Goal: Task Accomplishment & Management: Use online tool/utility

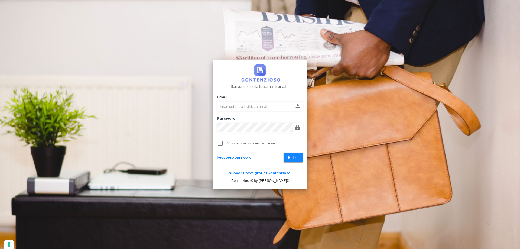
type input "p.rizza@studioassociatoadrev.it"
click at [295, 156] on span "Entra" at bounding box center [293, 157] width 11 height 5
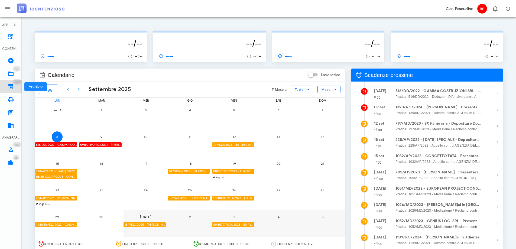
click at [12, 85] on icon at bounding box center [11, 86] width 6 height 6
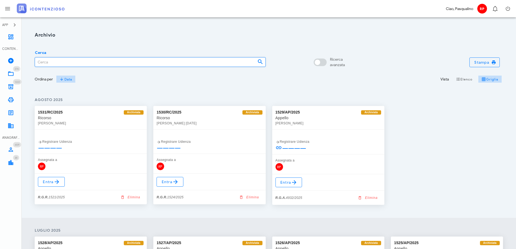
click at [105, 60] on input "Cerca" at bounding box center [144, 61] width 218 height 9
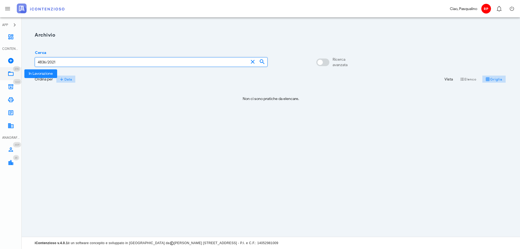
type input "4836/2021"
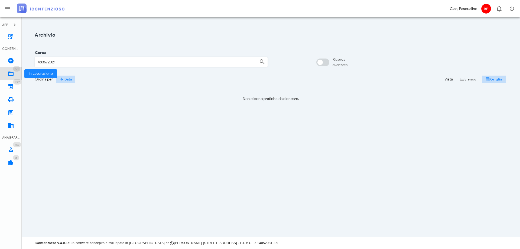
click at [13, 72] on icon at bounding box center [11, 73] width 6 height 6
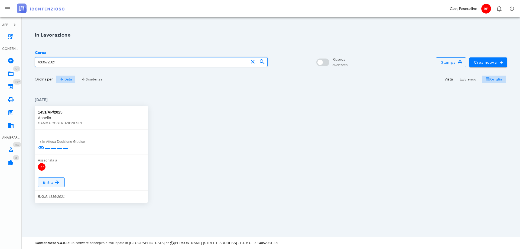
type input "4836/2021"
click at [54, 179] on icon at bounding box center [57, 182] width 6 height 6
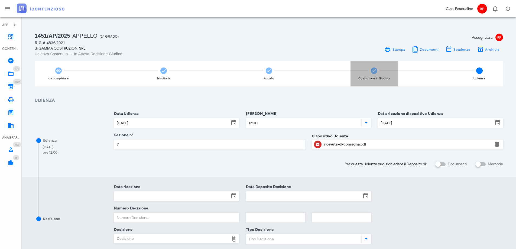
click at [368, 75] on div "Costituzione in Giudizio" at bounding box center [373, 73] width 47 height 25
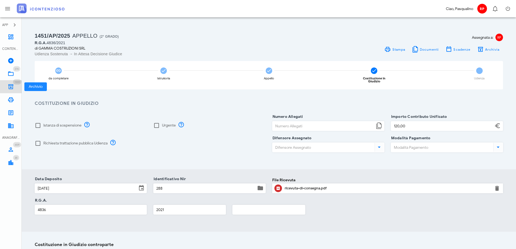
click at [14, 86] on icon at bounding box center [11, 86] width 6 height 6
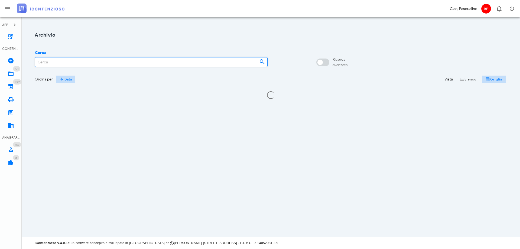
click at [154, 58] on input "Cerca" at bounding box center [145, 61] width 220 height 9
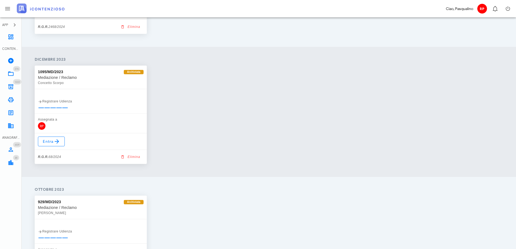
scroll to position [429, 0]
type input "68/2024"
click at [45, 141] on span "Entra" at bounding box center [52, 142] width 18 height 6
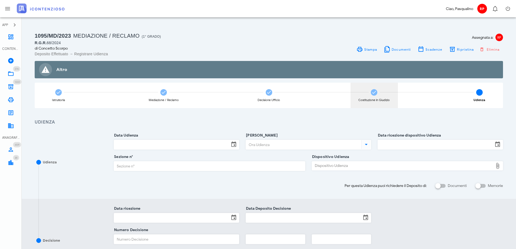
click at [377, 97] on div "Costituzione in Giudizio" at bounding box center [373, 95] width 47 height 25
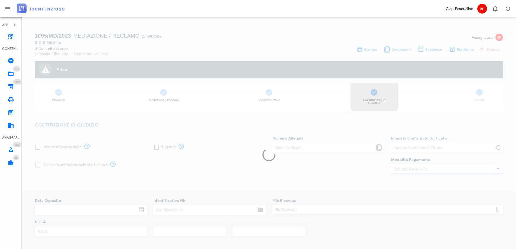
type input "60,00"
type input "[DATE]"
type input "328"
type input "68"
type input "2024"
